Goal: Check status: Check status

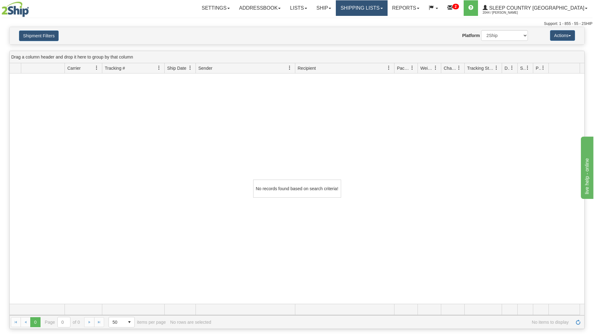
click at [382, 6] on link "Shipping lists" at bounding box center [361, 8] width 51 height 16
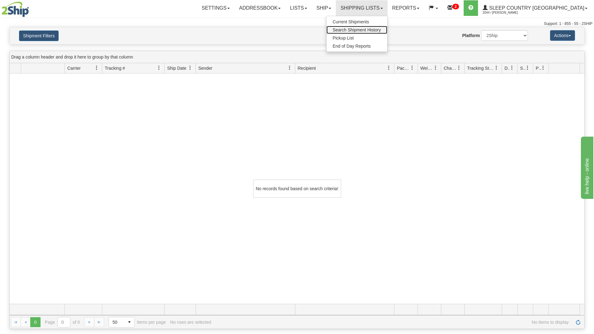
click at [379, 29] on span "Search Shipment History" at bounding box center [357, 29] width 48 height 5
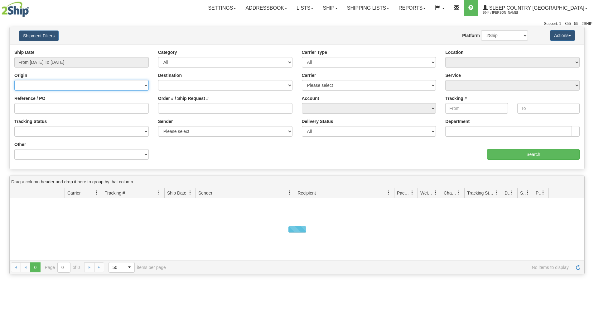
drag, startPoint x: 104, startPoint y: 88, endPoint x: 94, endPoint y: 90, distance: 10.1
click at [104, 88] on select "Canada United States Mexico Puerto Rico Romania Australia New Zealand SouthAfri…" at bounding box center [81, 85] width 134 height 11
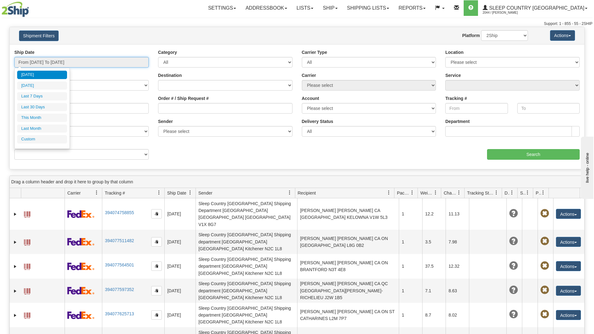
click at [74, 62] on input "From 10/08/2025 To 10/09/2025" at bounding box center [81, 62] width 134 height 11
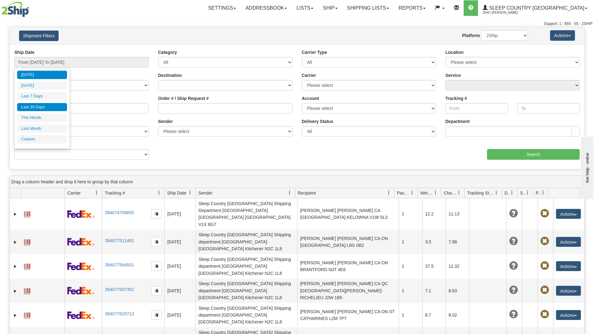
click at [40, 107] on li "Last 30 Days" at bounding box center [42, 107] width 50 height 8
type input "From [DATE] To [DATE]"
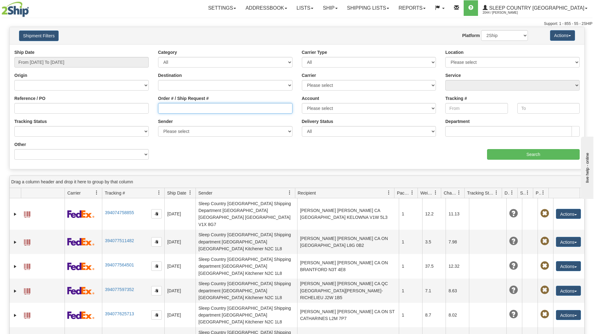
click at [188, 109] on input "Order # / Ship Request #" at bounding box center [225, 108] width 134 height 11
paste input "9000I153094"
type input "9000I153094"
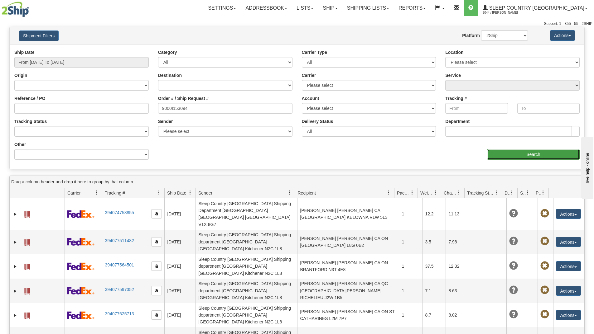
click at [497, 154] on input "Search" at bounding box center [533, 154] width 93 height 11
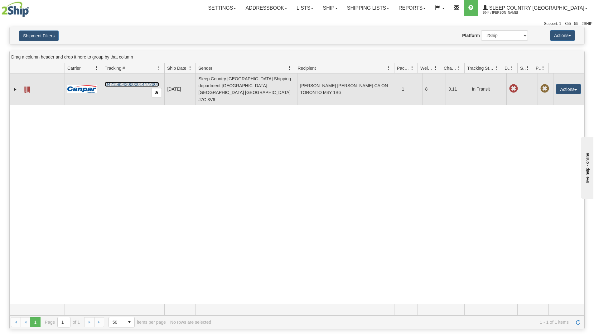
click at [128, 82] on link "D421585430000014472001" at bounding box center [132, 84] width 54 height 5
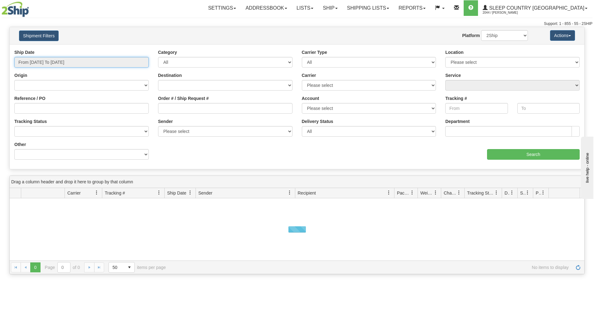
click at [90, 64] on input "From 10/08/2025 To 10/09/2025" at bounding box center [81, 62] width 134 height 11
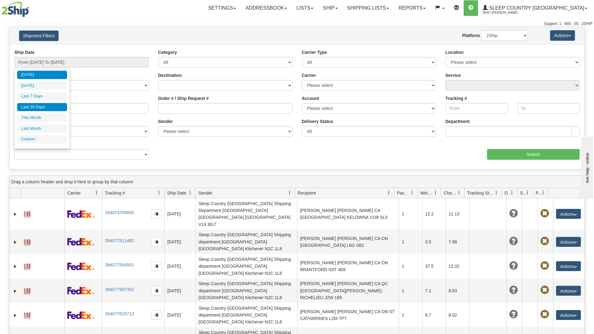
click at [44, 107] on li "Last 30 Days" at bounding box center [42, 107] width 50 height 8
type input "From [DATE] To [DATE]"
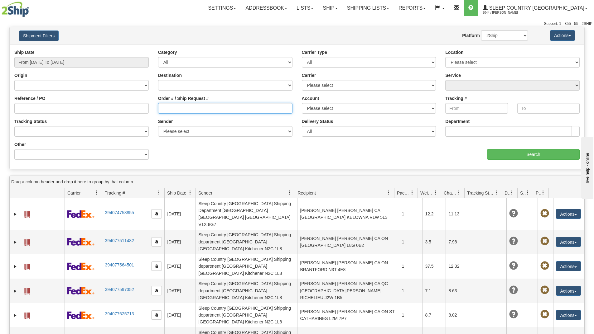
click at [188, 109] on input "Order # / Ship Request #" at bounding box center [225, 108] width 134 height 11
paste input "9002I156073"
type input "9002I156073"
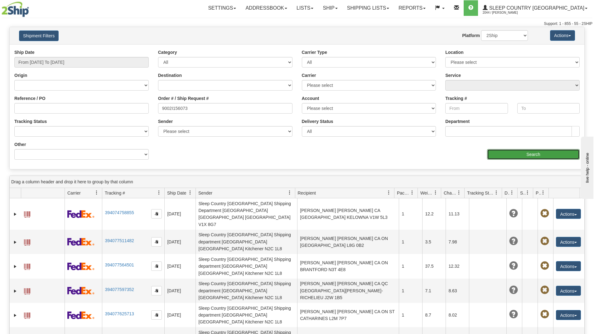
click at [497, 154] on input "Search" at bounding box center [533, 154] width 93 height 11
